Goal: Information Seeking & Learning: Learn about a topic

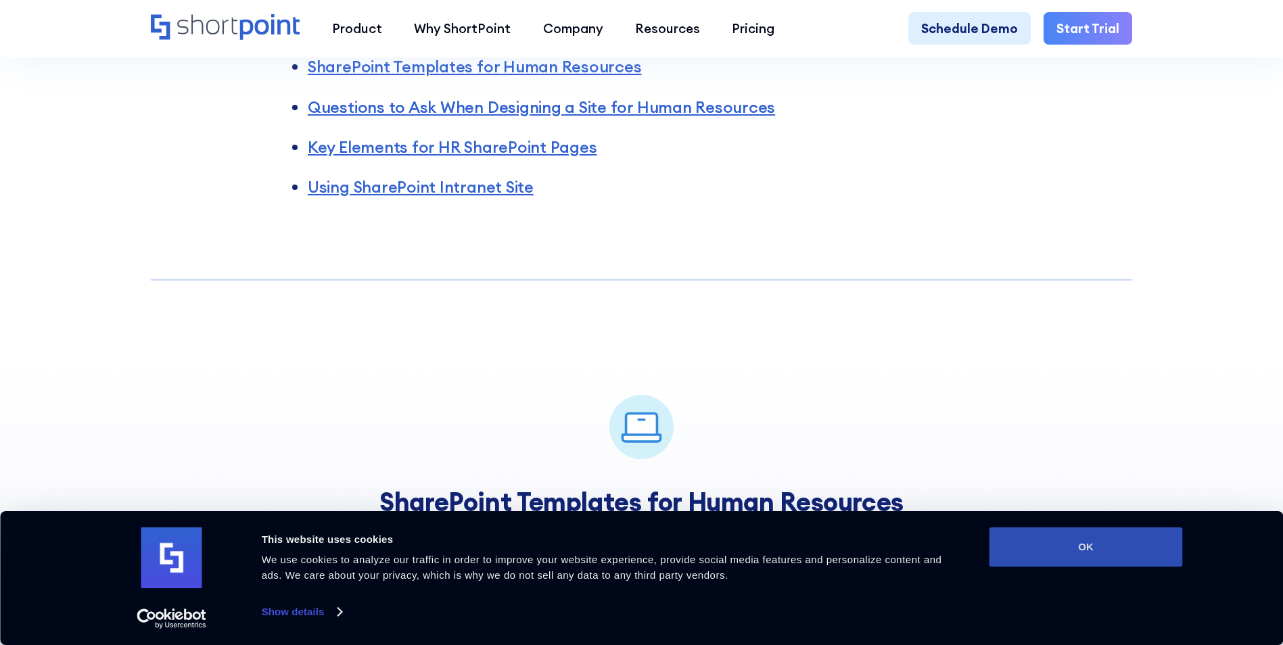
drag, startPoint x: 1060, startPoint y: 557, endPoint x: 1023, endPoint y: 540, distance: 41.5
click at [1060, 557] on button "OK" at bounding box center [1085, 547] width 193 height 39
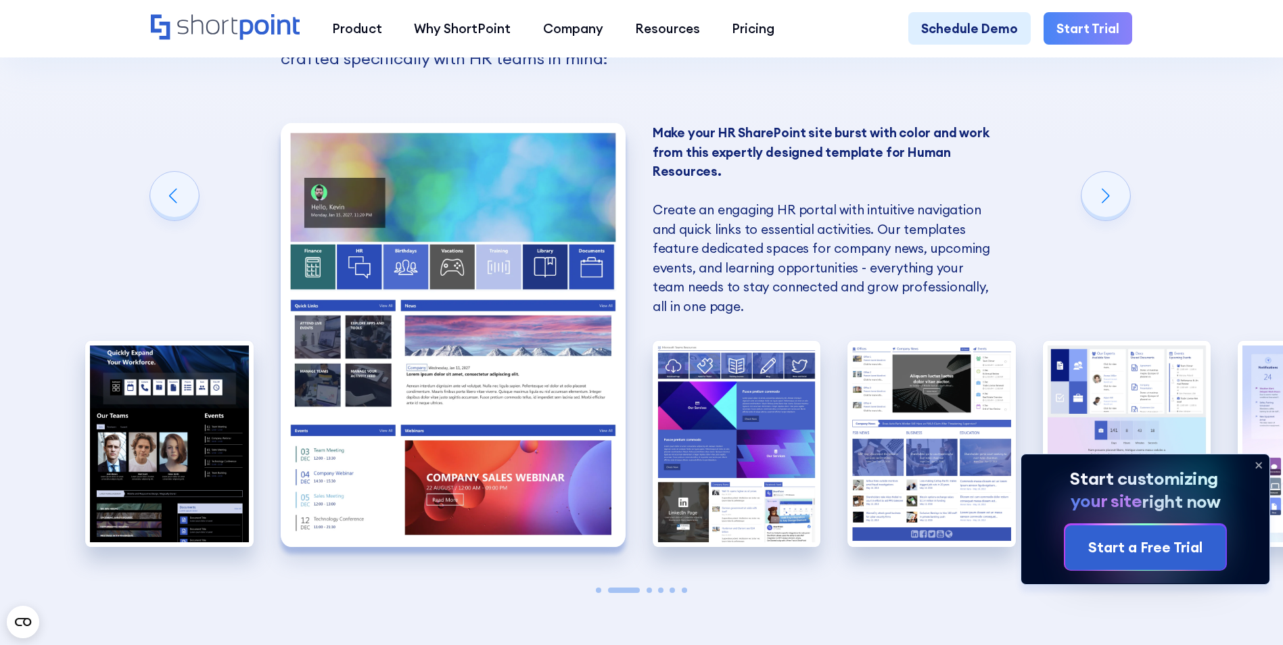
scroll to position [1285, 0]
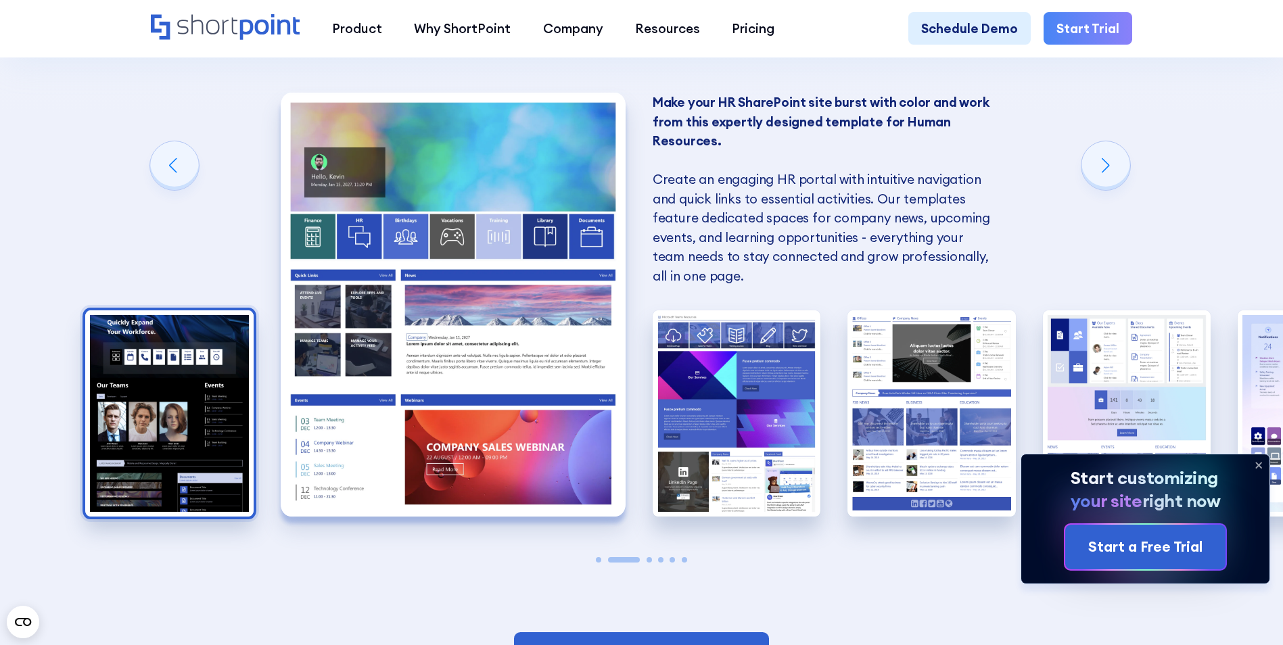
click at [155, 420] on img "1 / 6" at bounding box center [169, 413] width 168 height 206
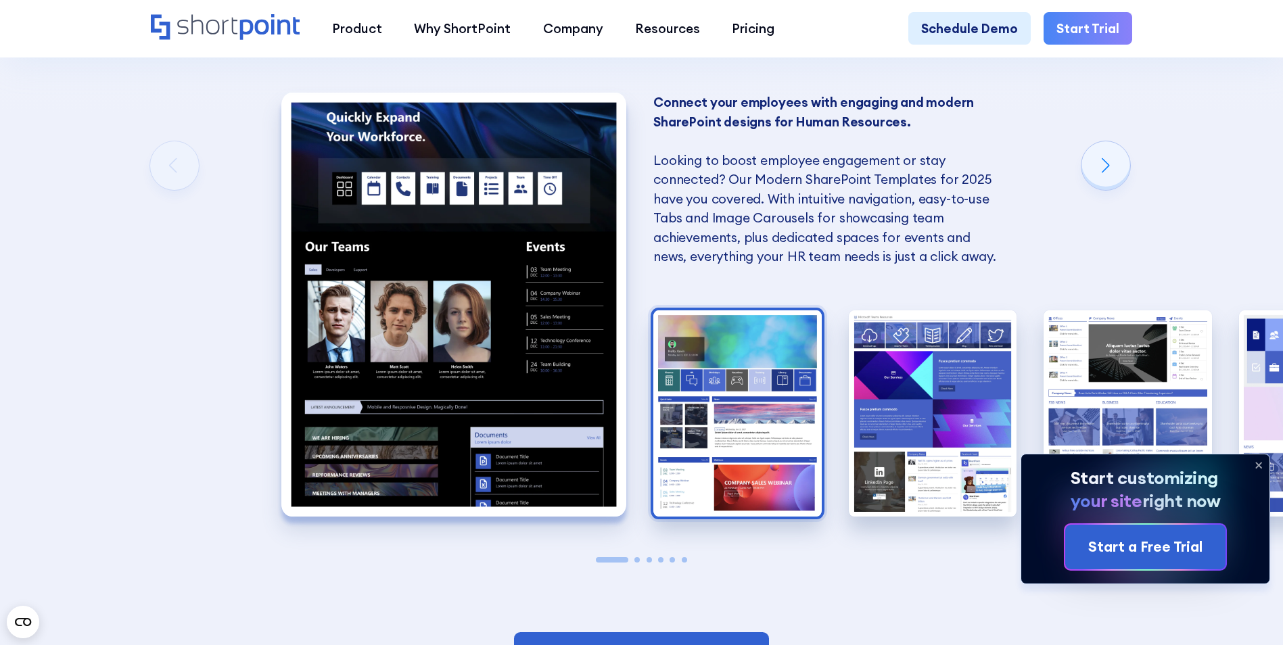
click at [689, 443] on img "2 / 6" at bounding box center [737, 413] width 168 height 206
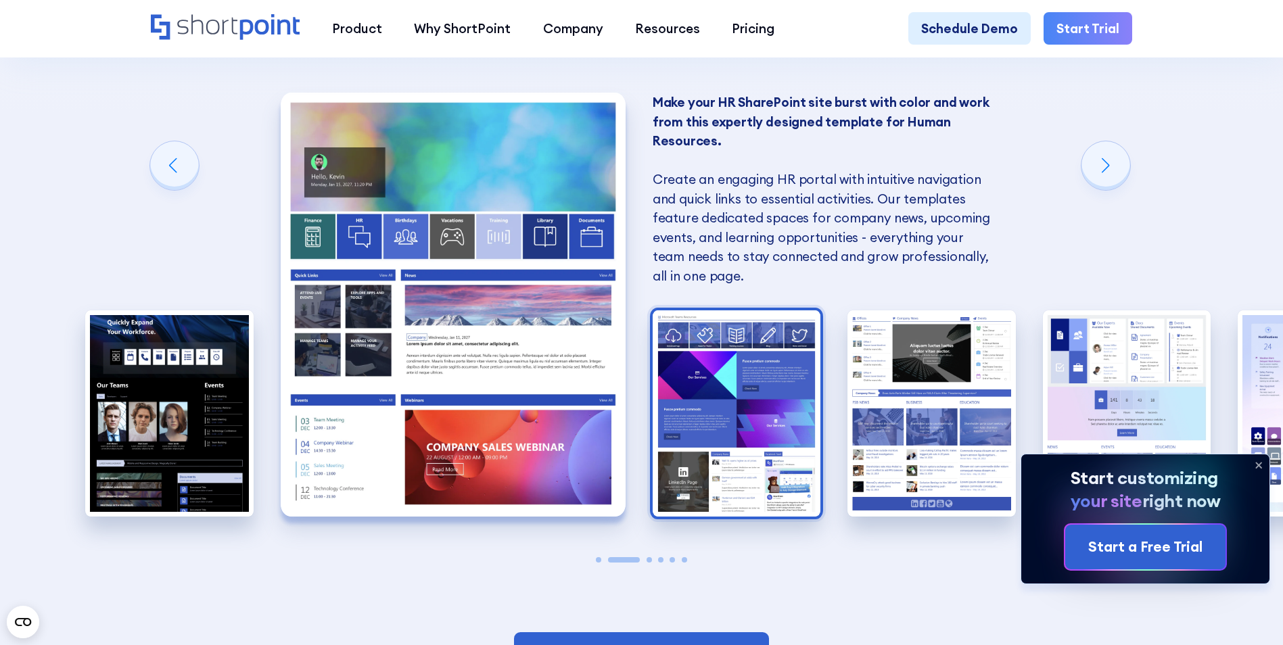
click at [731, 433] on img "3 / 6" at bounding box center [737, 413] width 168 height 206
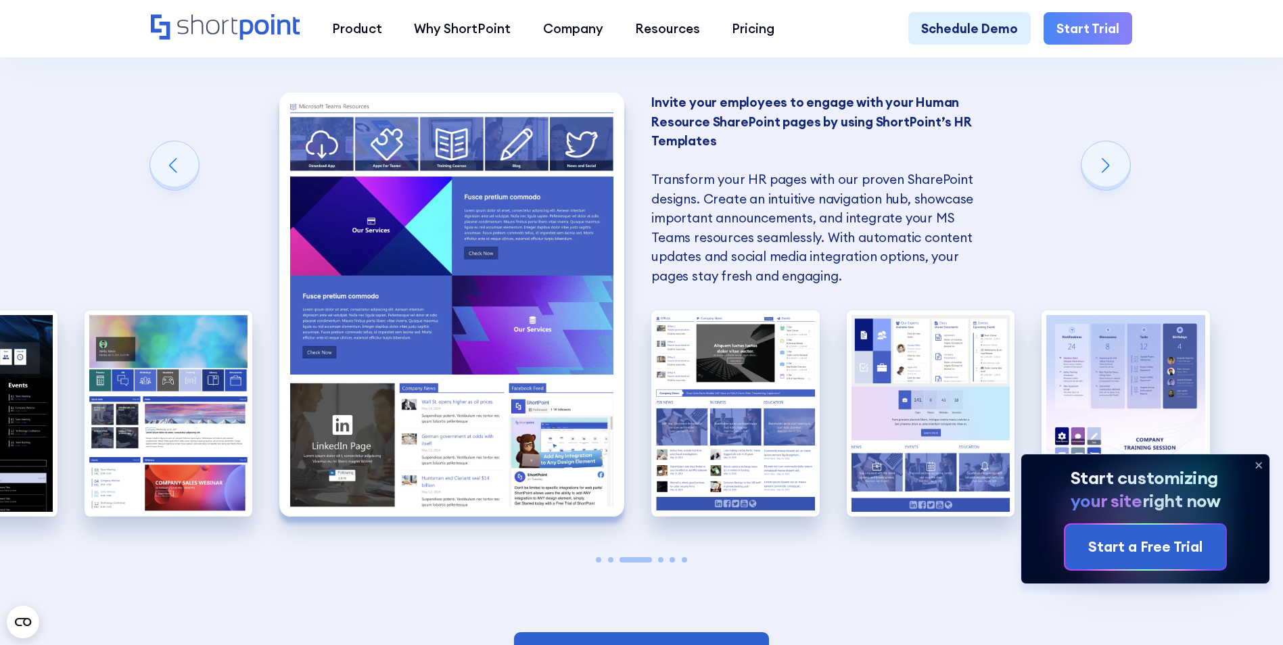
click at [1261, 461] on icon at bounding box center [1259, 465] width 22 height 22
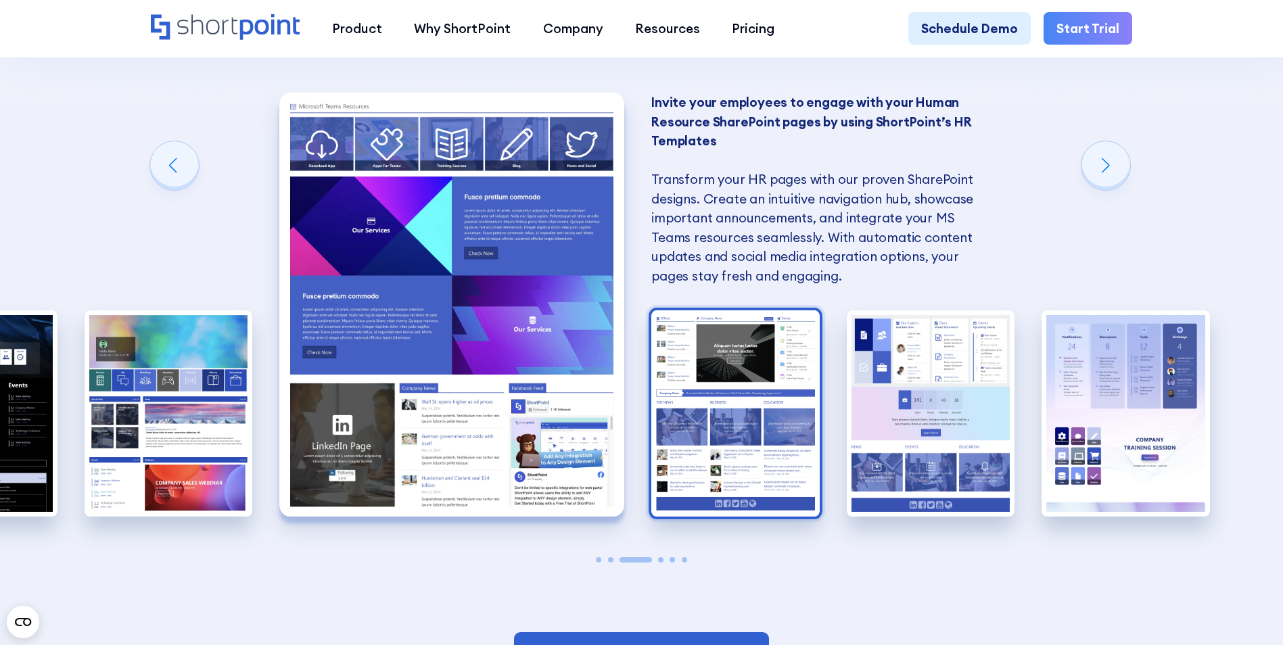
click at [671, 411] on img "4 / 6" at bounding box center [735, 413] width 168 height 206
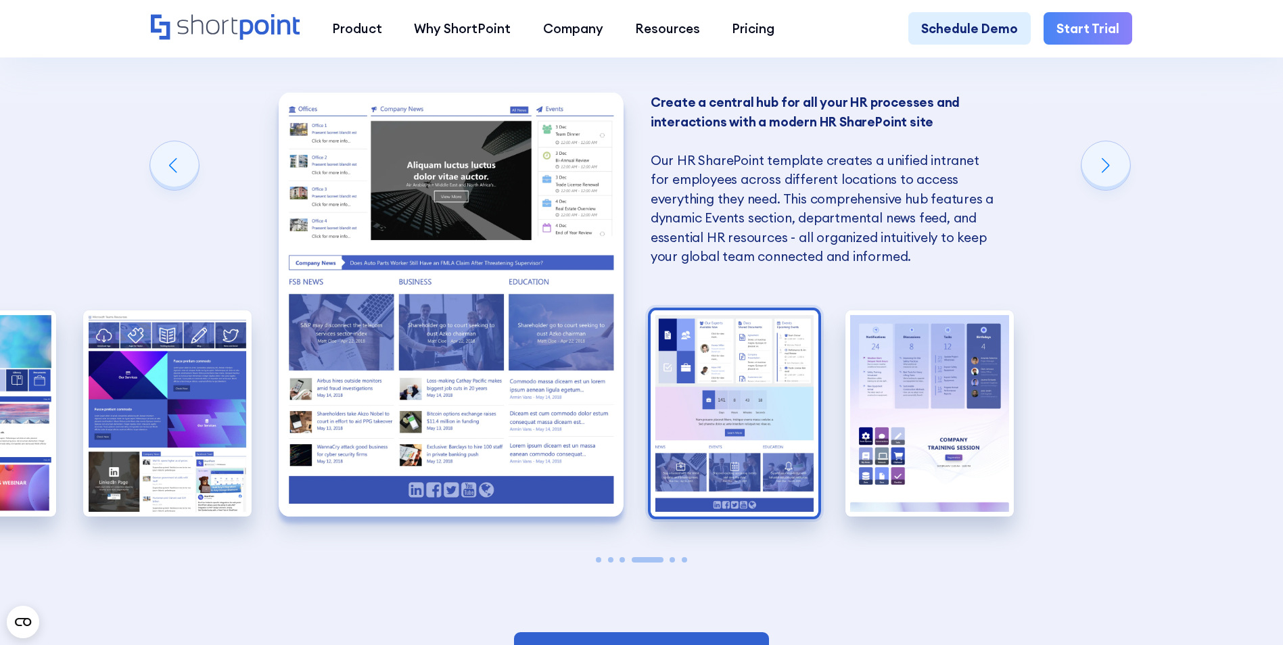
click at [686, 429] on img "5 / 6" at bounding box center [735, 413] width 168 height 206
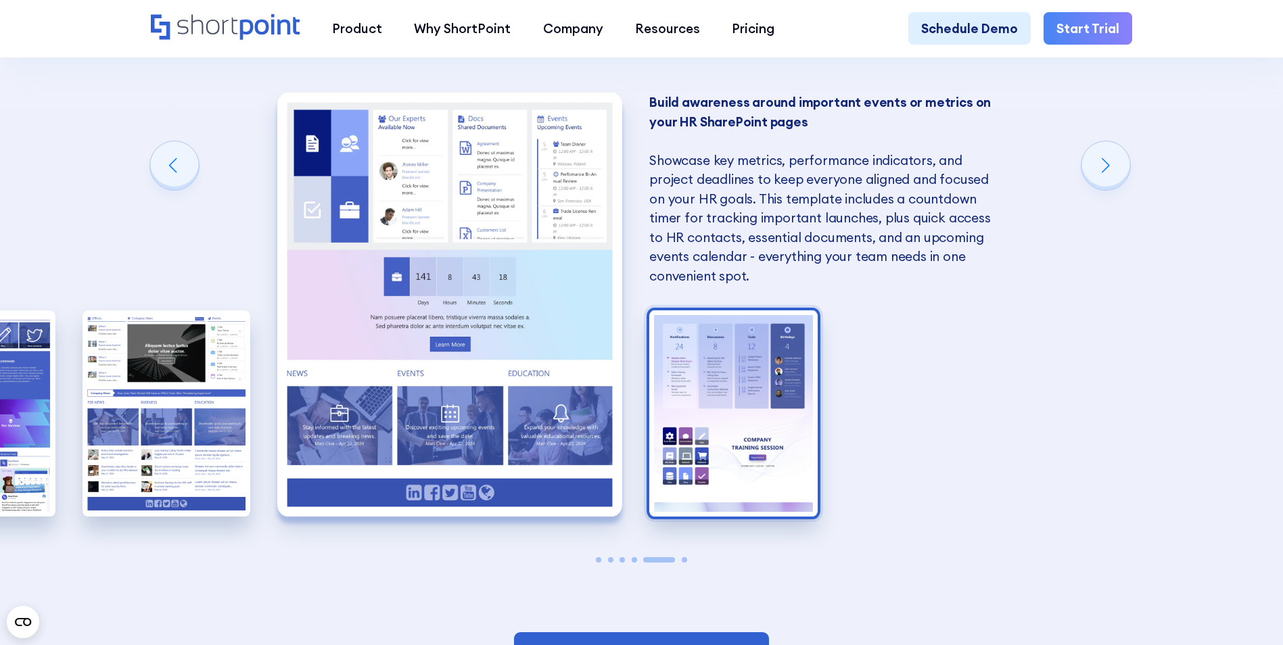
click at [752, 402] on img "6 / 6" at bounding box center [733, 413] width 168 height 206
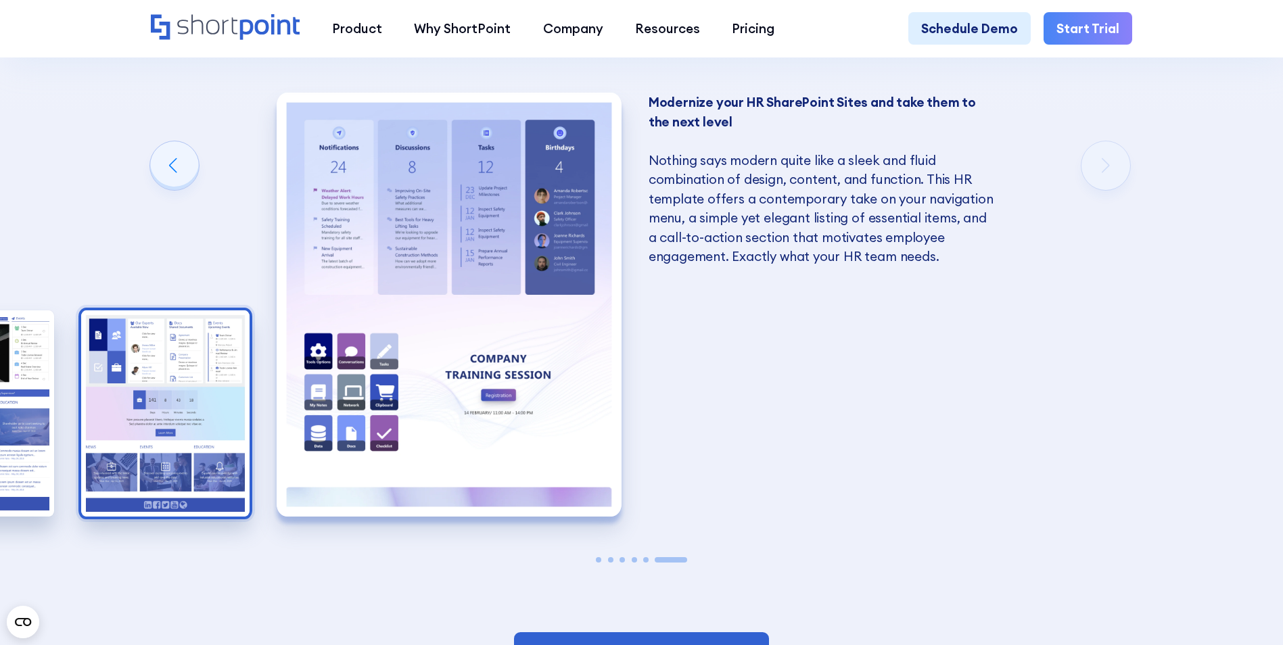
click at [154, 398] on img "5 / 6" at bounding box center [165, 413] width 168 height 206
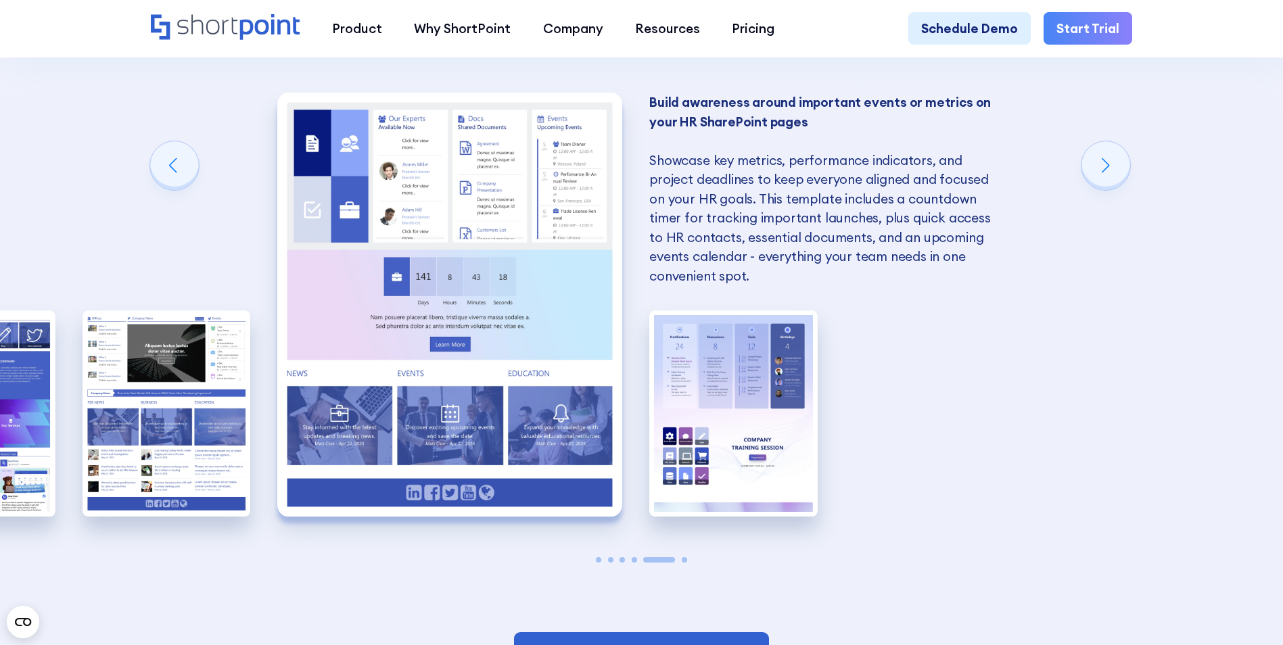
click at [292, 418] on img "5 / 6" at bounding box center [449, 304] width 345 height 423
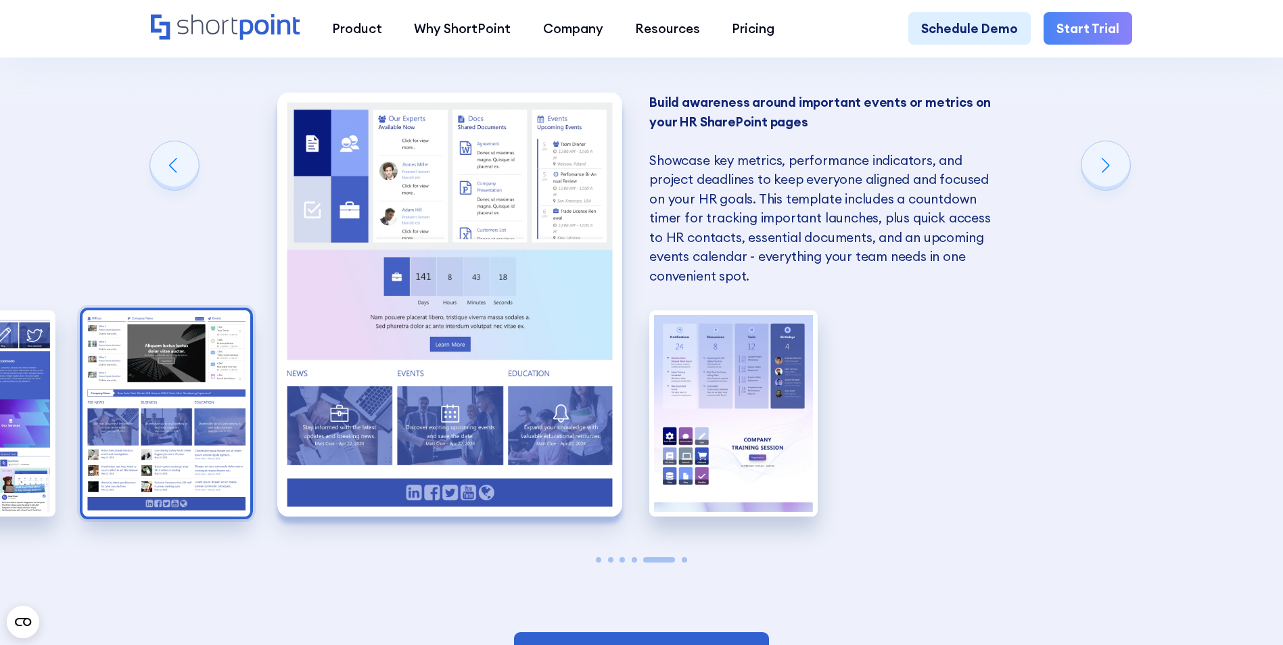
click at [216, 417] on img "4 / 6" at bounding box center [167, 413] width 168 height 206
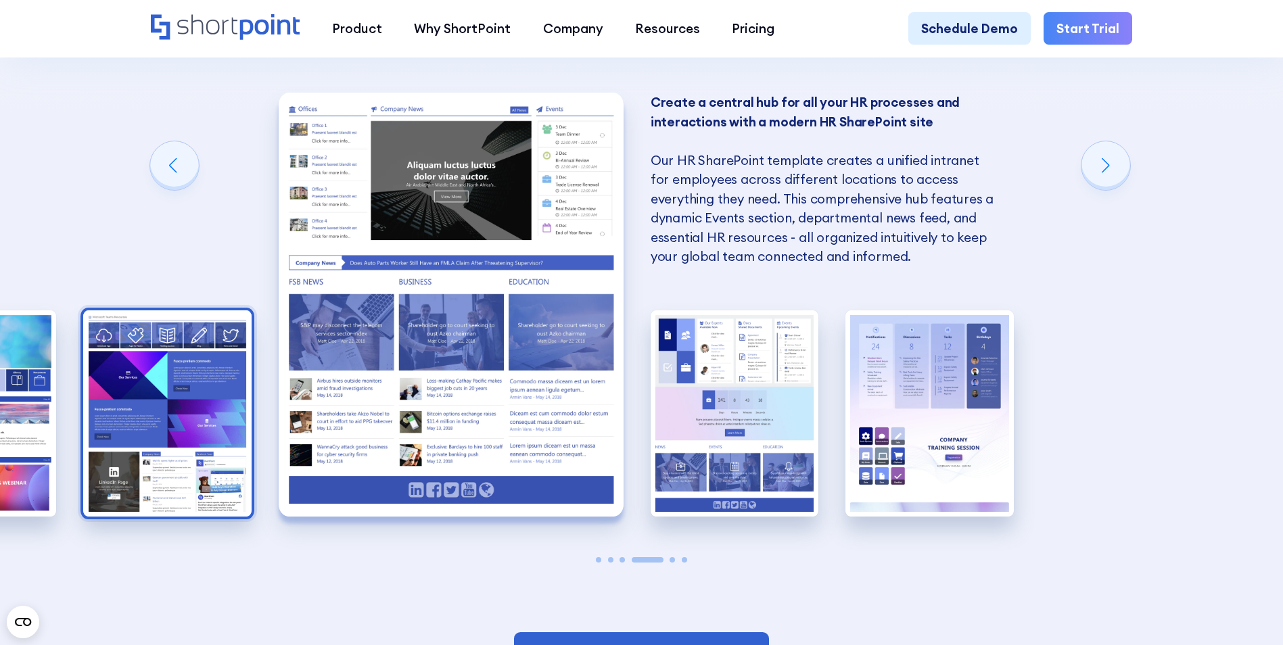
click at [111, 438] on img "3 / 6" at bounding box center [167, 413] width 168 height 206
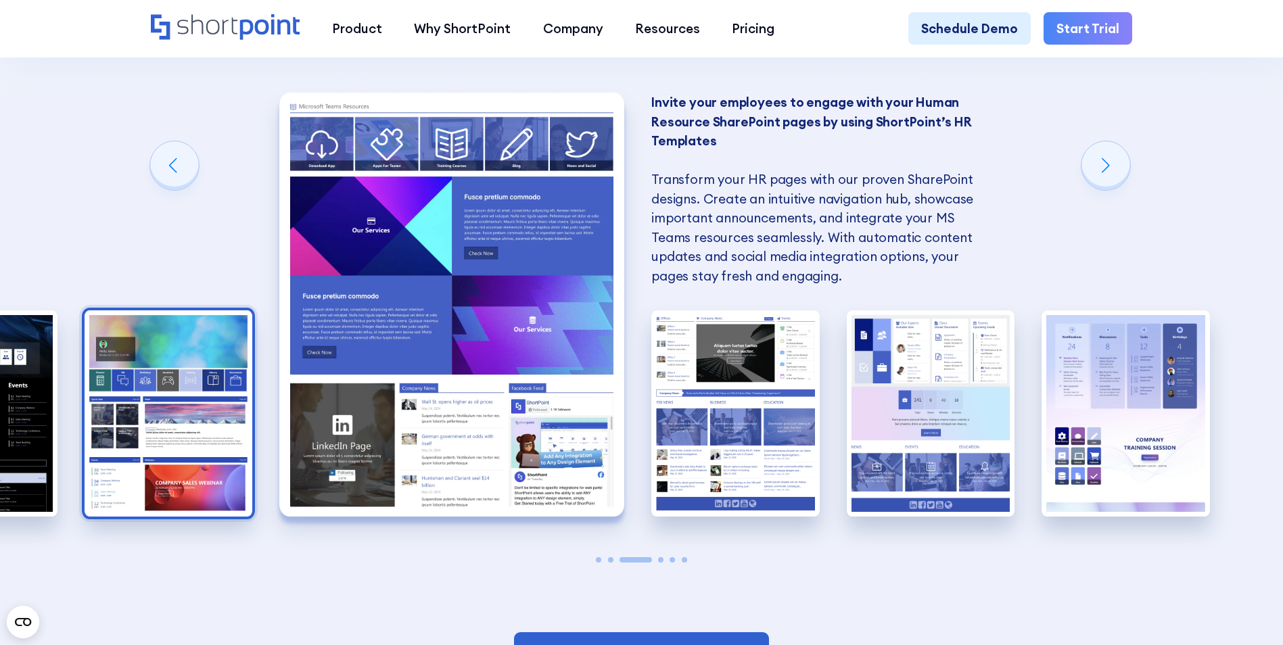
click at [117, 438] on img "2 / 6" at bounding box center [169, 413] width 168 height 206
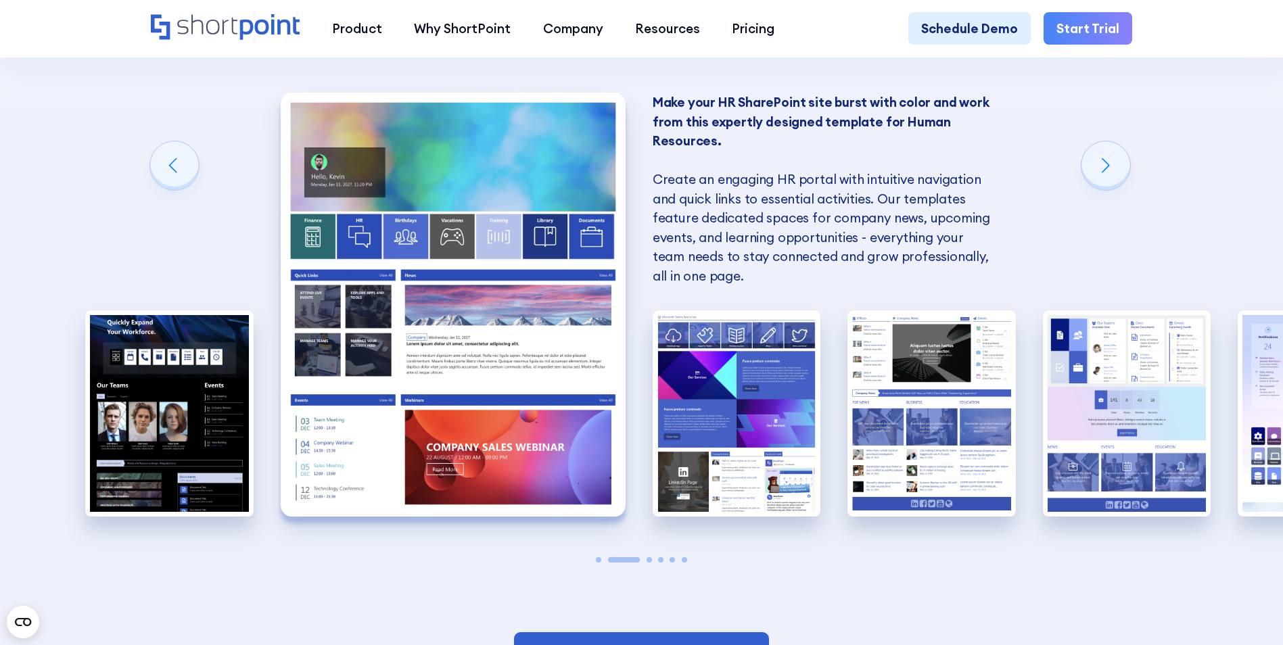
click at [325, 253] on img "2 / 6" at bounding box center [453, 304] width 345 height 423
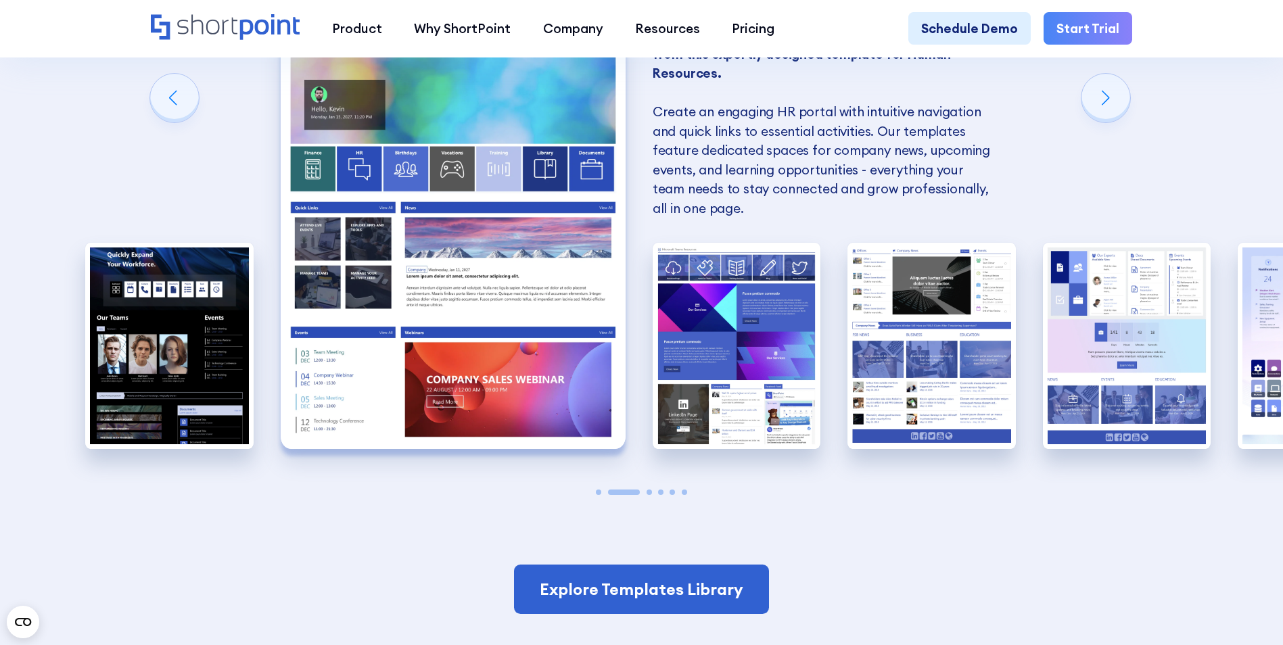
scroll to position [1217, 0]
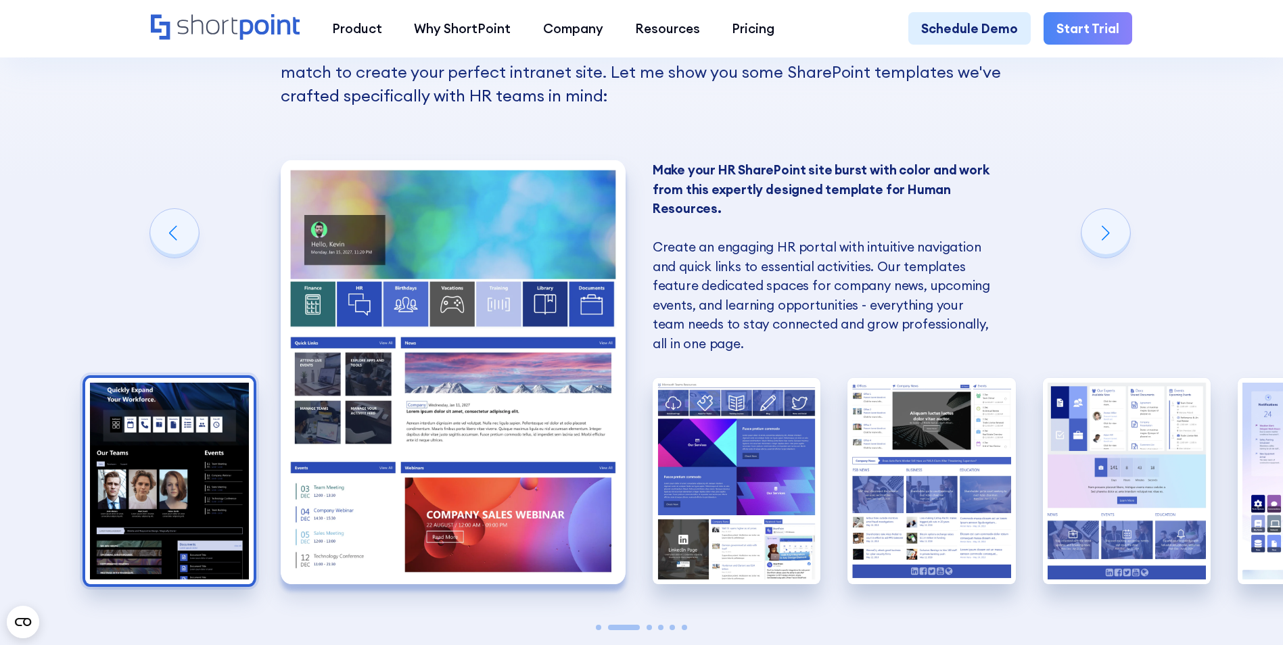
click at [181, 509] on img "1 / 6" at bounding box center [169, 481] width 168 height 206
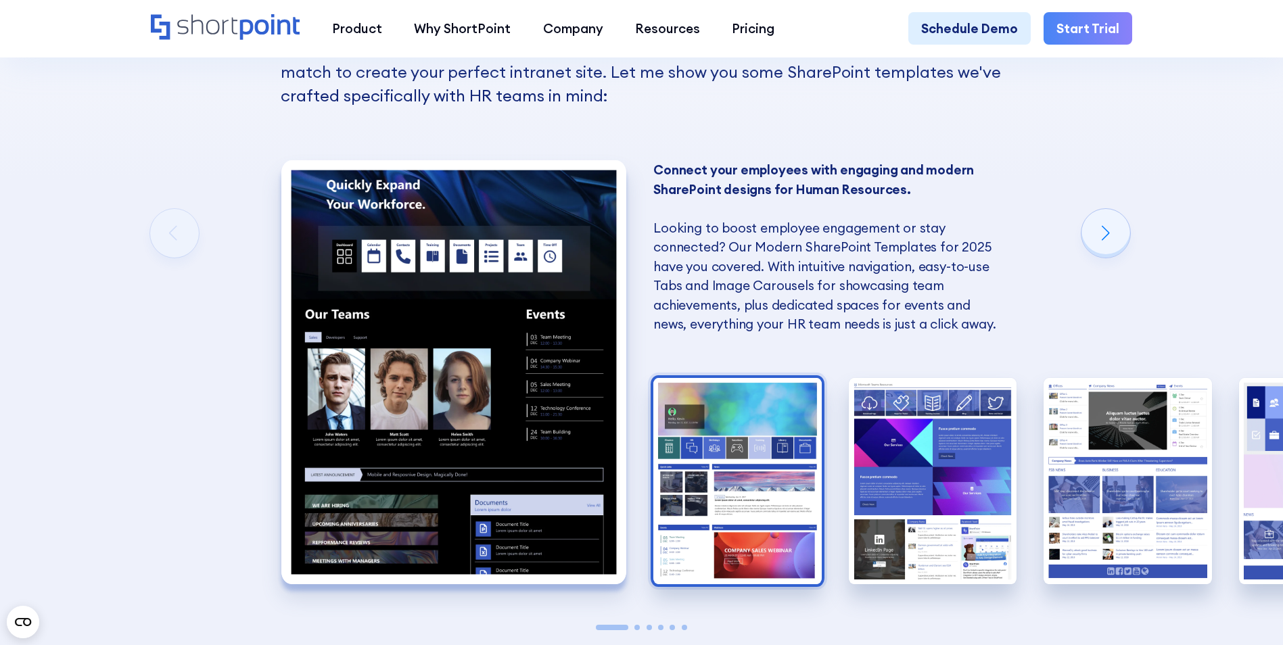
click at [764, 514] on img "2 / 6" at bounding box center [737, 481] width 168 height 206
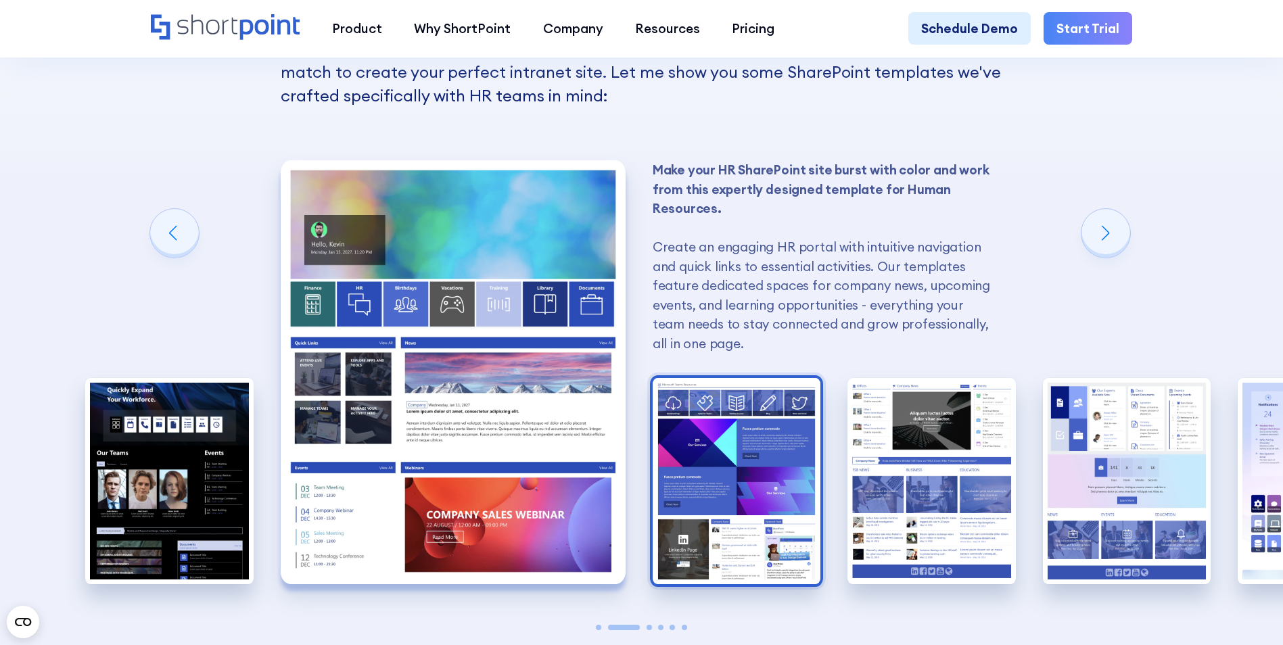
click at [781, 498] on img "3 / 6" at bounding box center [737, 481] width 168 height 206
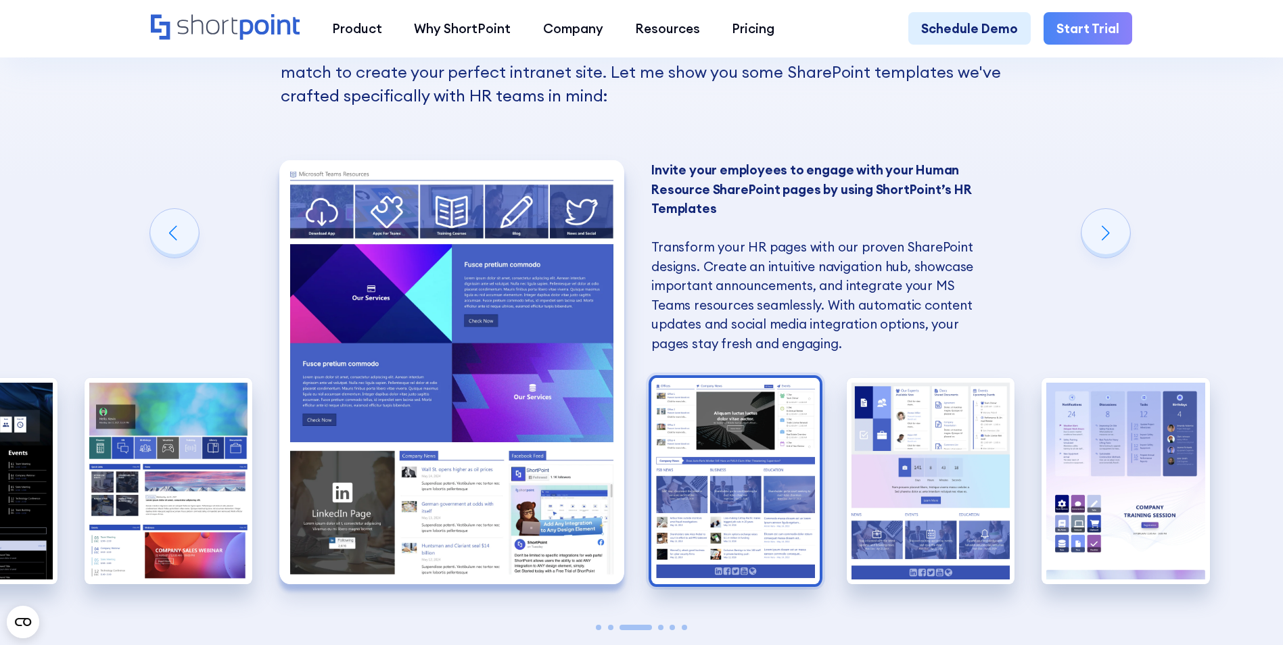
click at [734, 496] on img "4 / 6" at bounding box center [735, 481] width 168 height 206
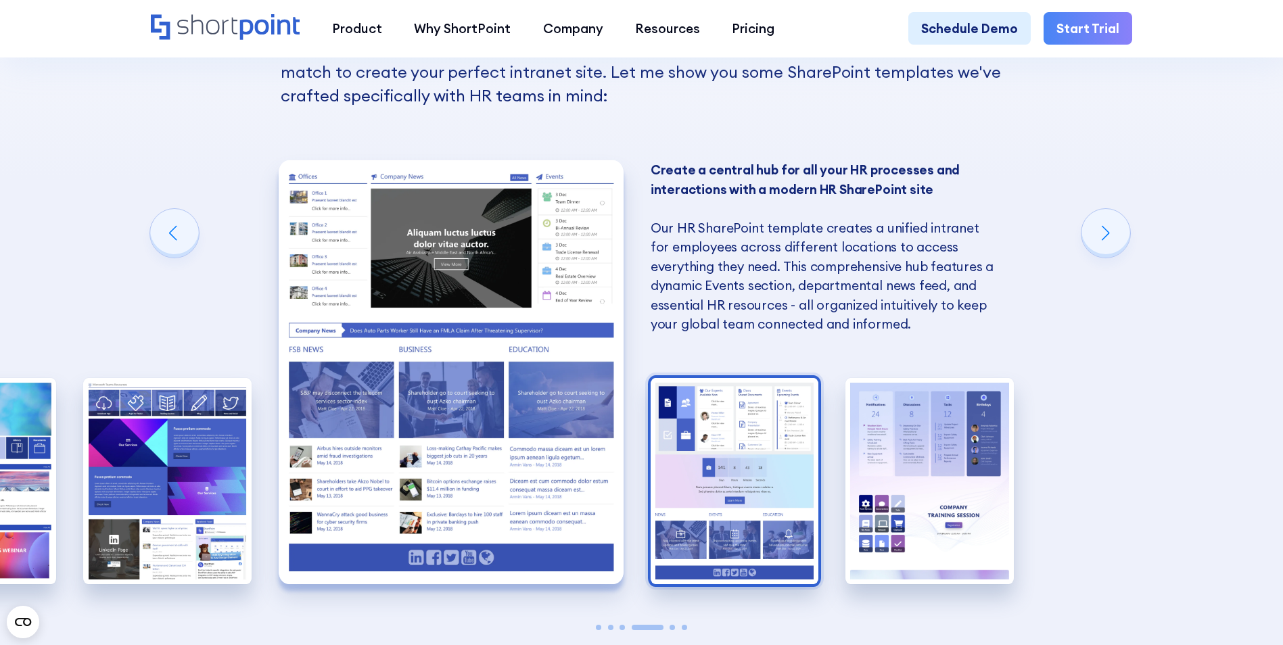
click at [724, 496] on img "5 / 6" at bounding box center [735, 481] width 168 height 206
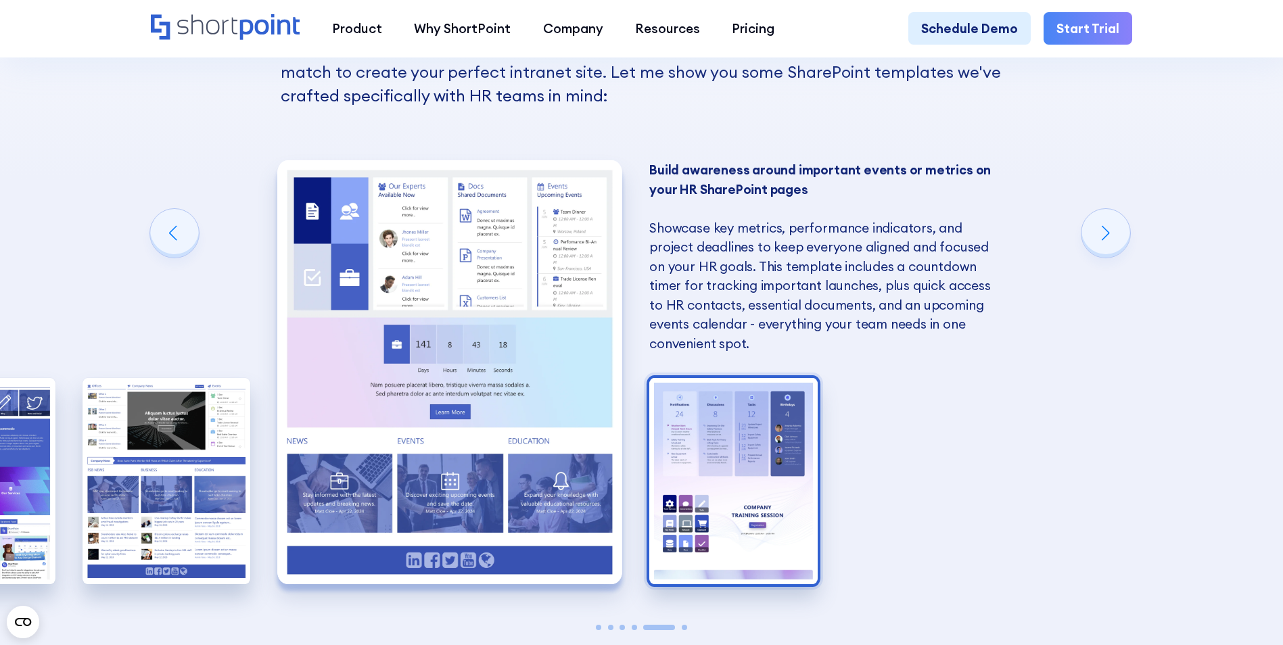
click at [779, 499] on img "6 / 6" at bounding box center [733, 481] width 168 height 206
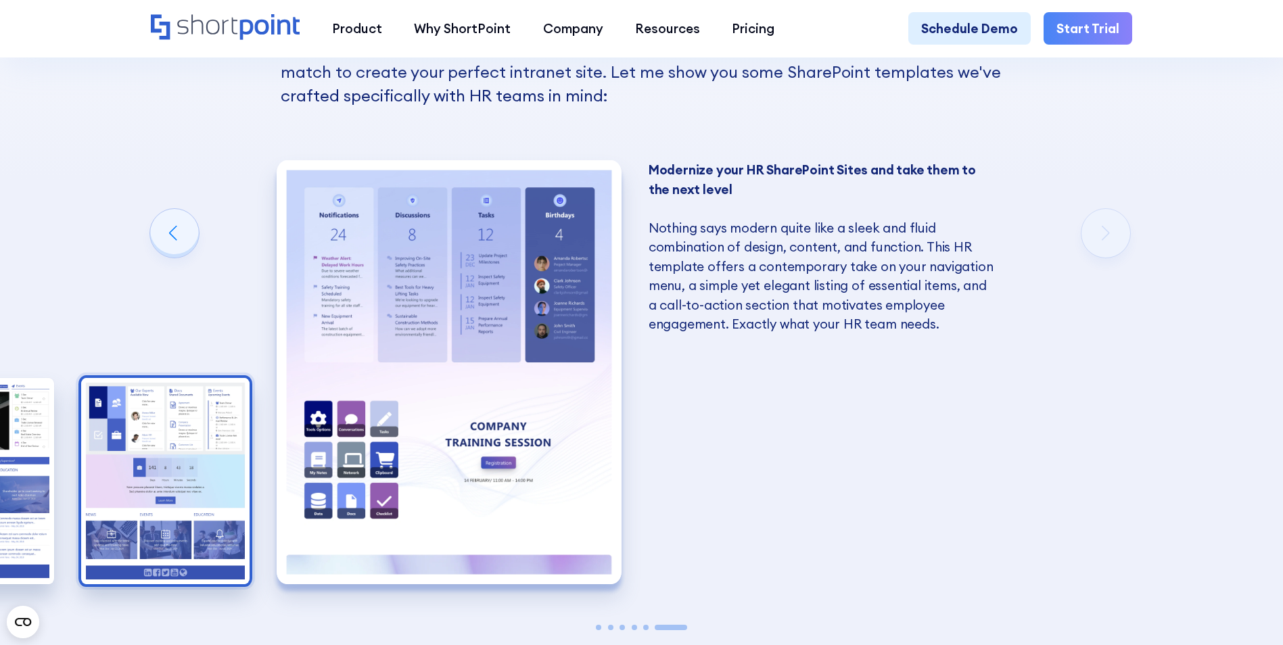
click at [219, 468] on img "5 / 6" at bounding box center [165, 481] width 168 height 206
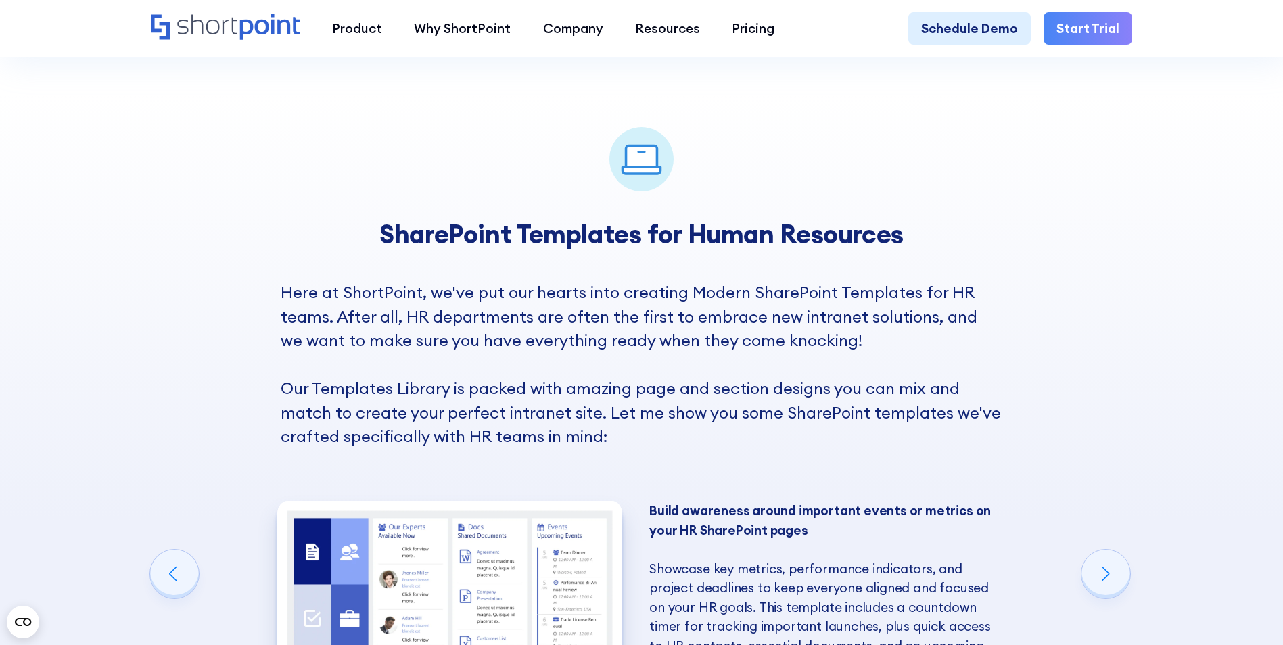
scroll to position [812, 0]
